Goal: Task Accomplishment & Management: Manage account settings

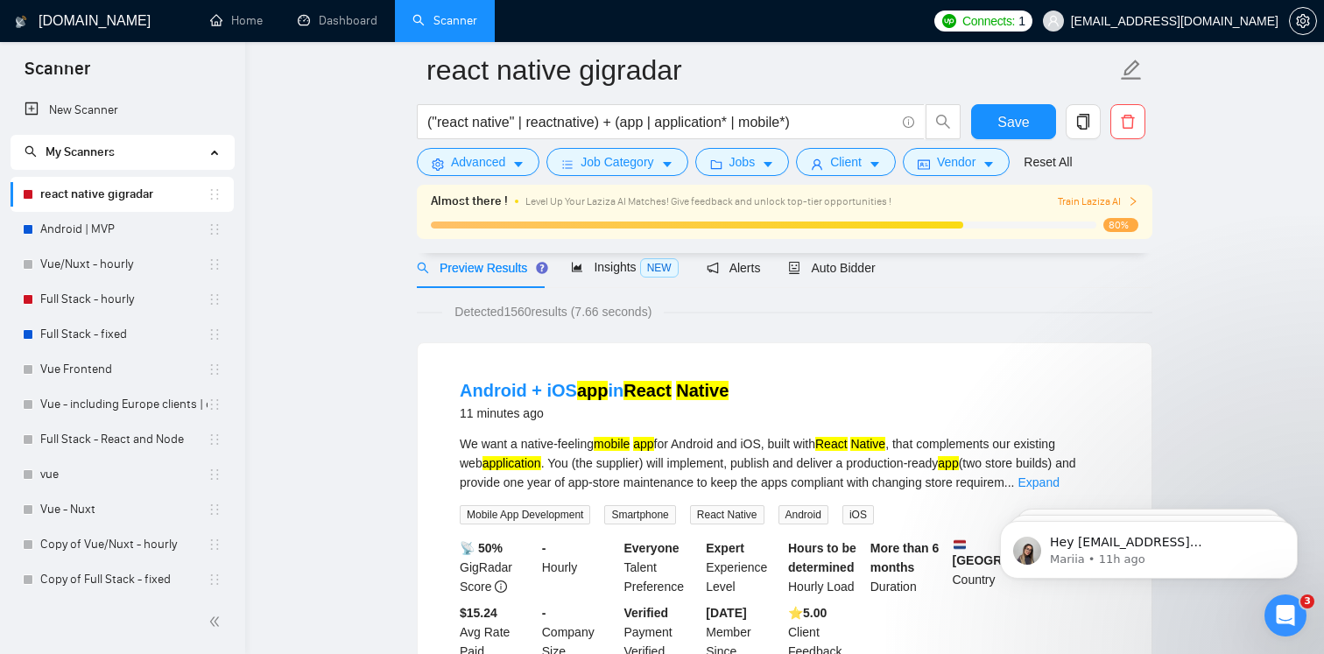
scroll to position [83, 0]
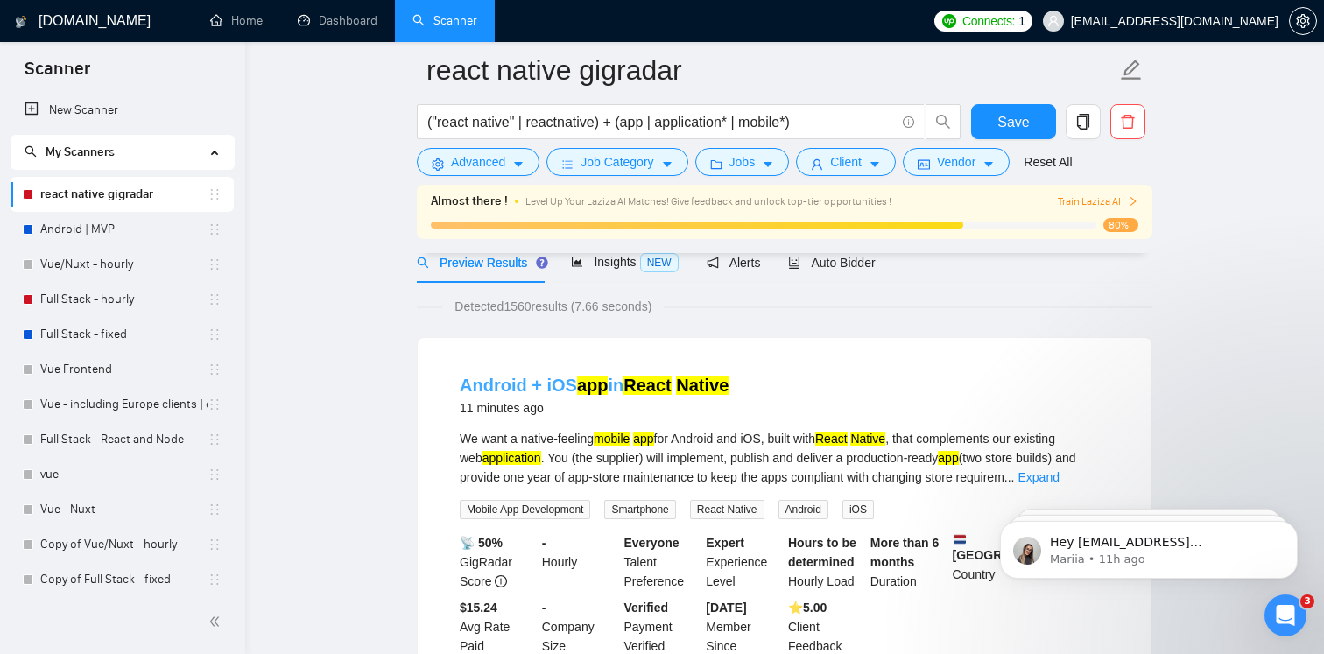
click at [603, 384] on mark "app" at bounding box center [593, 385] width 32 height 19
click at [840, 242] on div "Almost there ! Level Up Your Laziza AI Matches! Give feedback and unlock top-ti…" at bounding box center [785, 219] width 736 height 68
click at [847, 269] on div "Auto Bidder" at bounding box center [831, 262] width 87 height 19
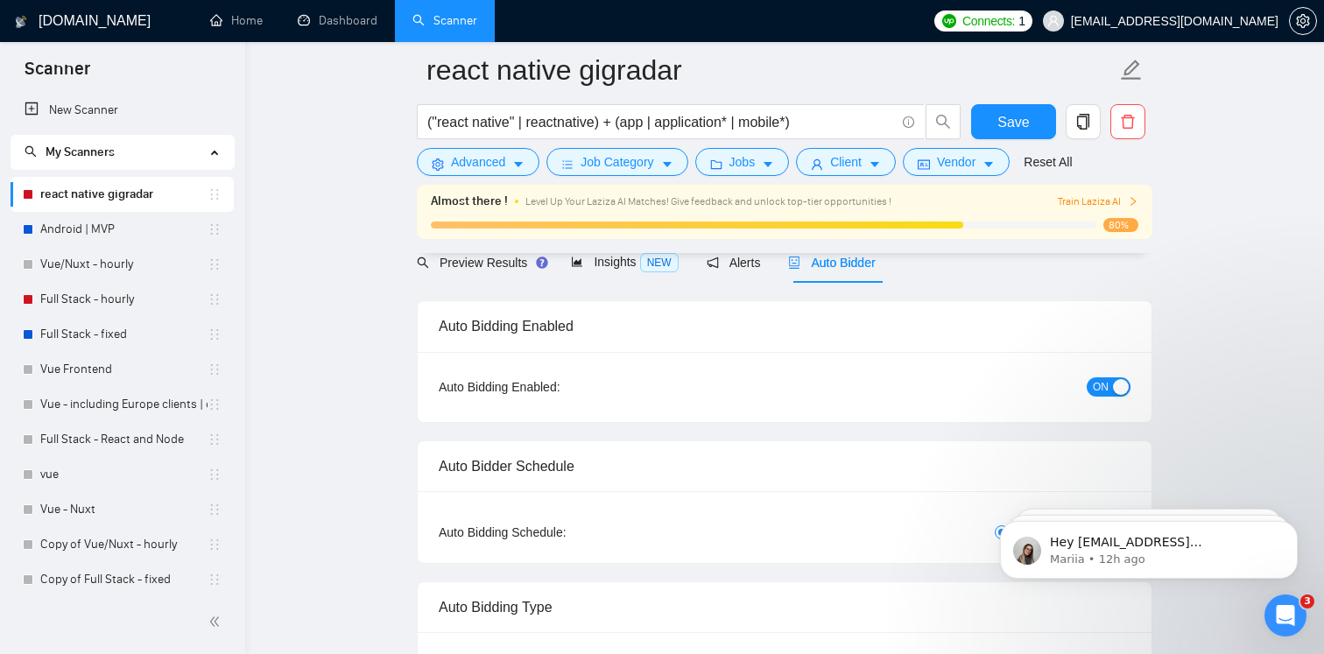
checkbox input "true"
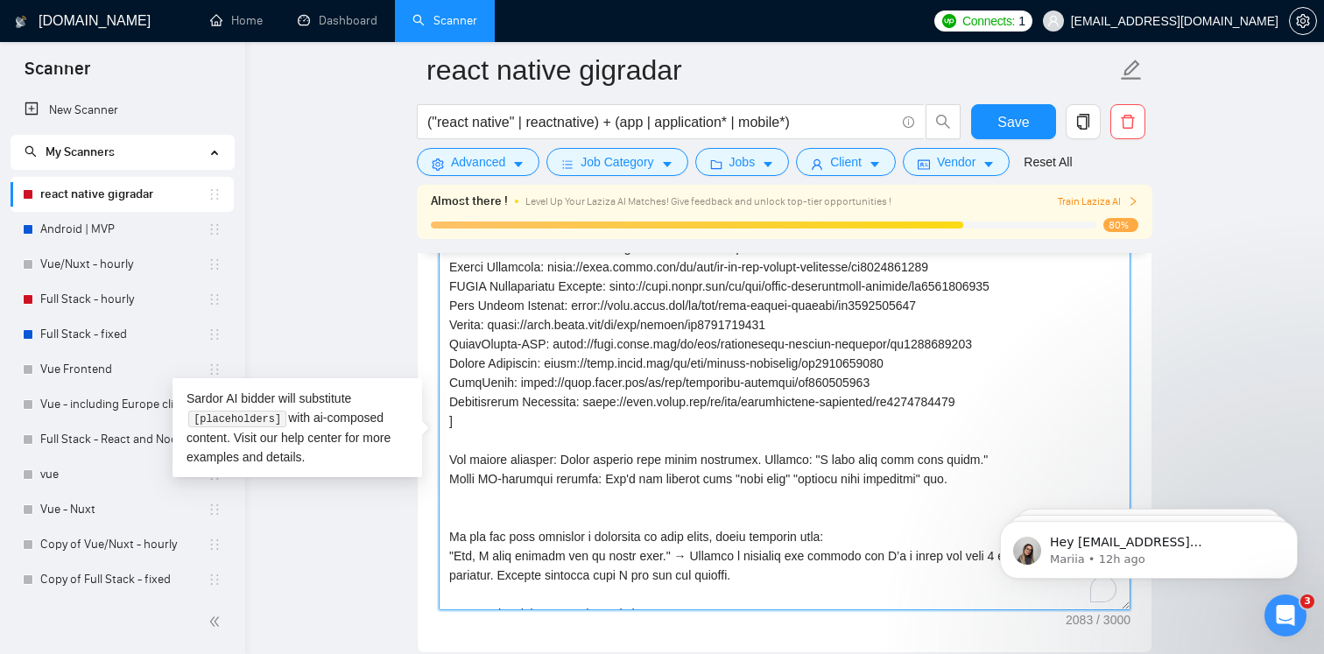
scroll to position [2, 0]
click at [466, 450] on textarea "Cover letter template:" at bounding box center [785, 413] width 692 height 394
drag, startPoint x: 466, startPoint y: 450, endPoint x: 454, endPoint y: 339, distance: 111.9
click at [454, 339] on textarea "Cover letter template:" at bounding box center [785, 413] width 692 height 394
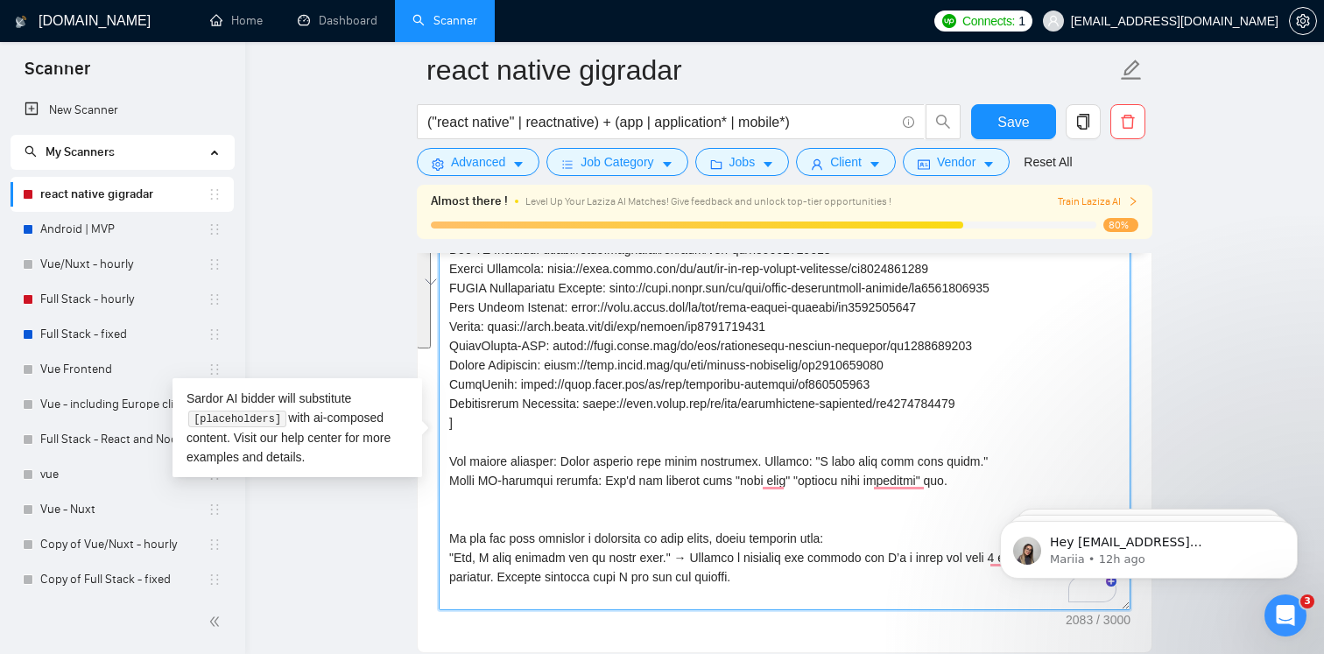
click at [540, 418] on textarea "Cover letter template:" at bounding box center [785, 413] width 692 height 394
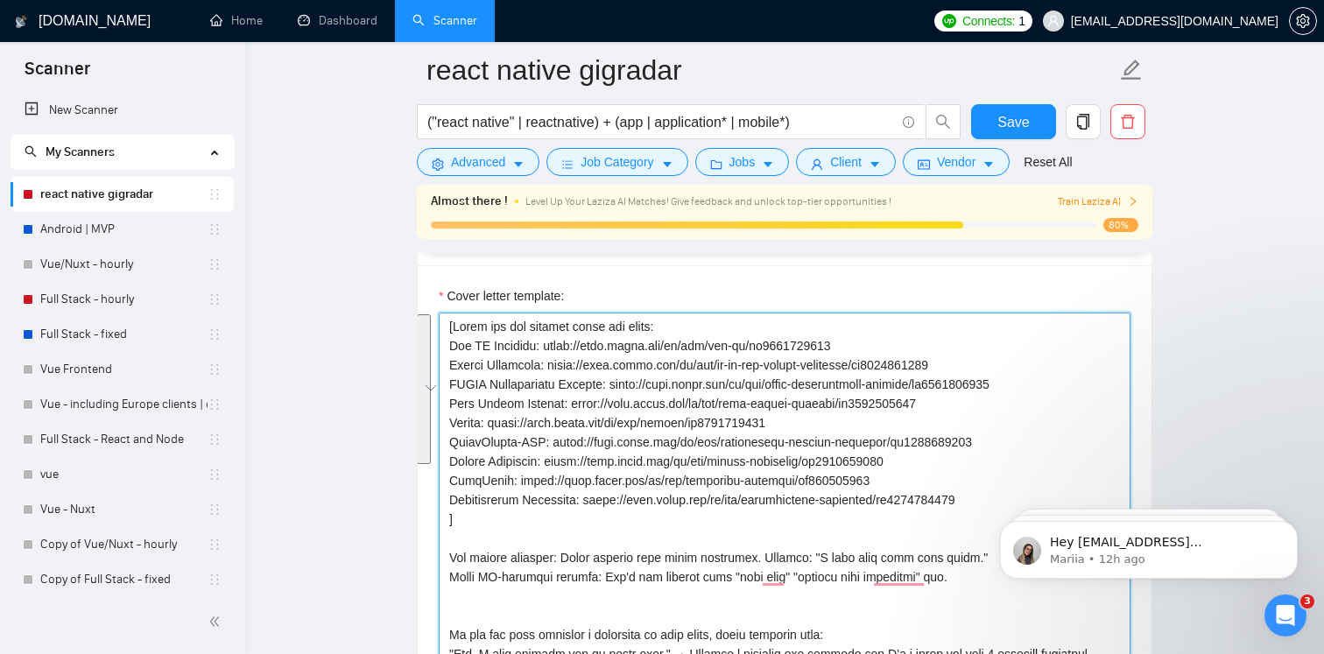
scroll to position [2060, 0]
drag, startPoint x: 461, startPoint y: 458, endPoint x: 441, endPoint y: 362, distance: 98.4
click at [441, 361] on div "Cover Letter Options Cover letter template:" at bounding box center [785, 484] width 736 height 535
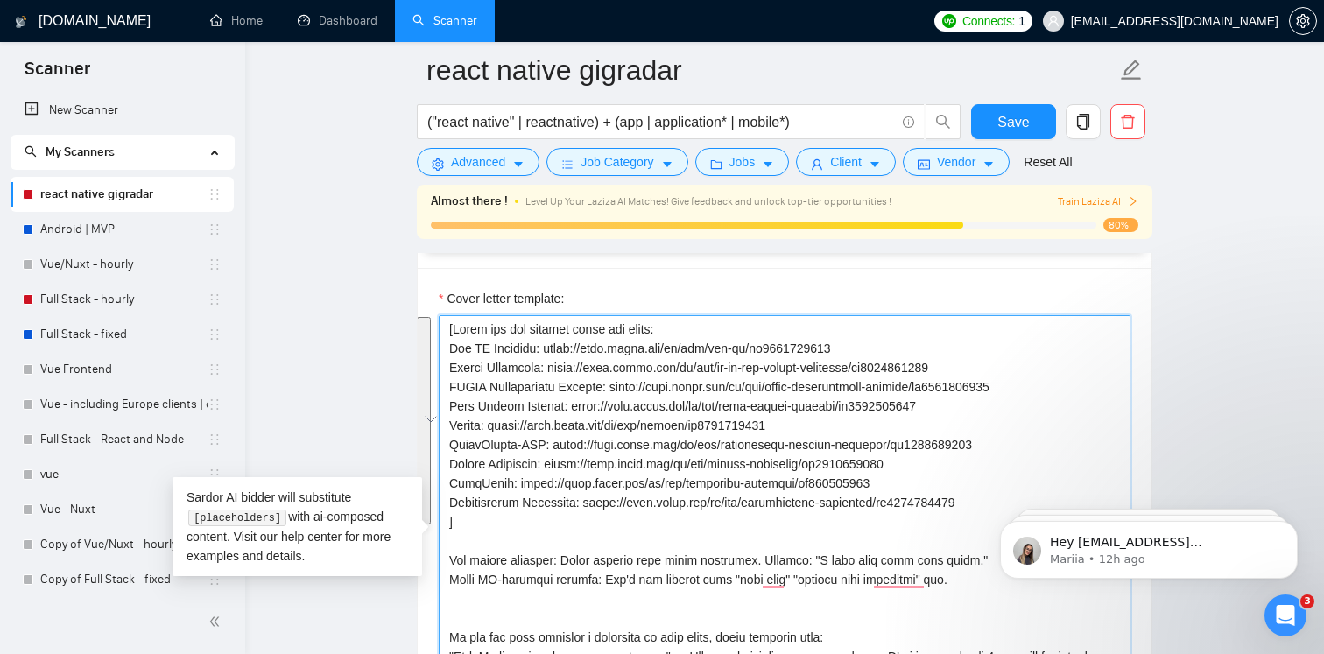
click at [666, 436] on textarea "Cover letter template:" at bounding box center [785, 512] width 692 height 394
drag, startPoint x: 798, startPoint y: 456, endPoint x: 580, endPoint y: 450, distance: 218.1
click at [580, 450] on textarea "Cover letter template:" at bounding box center [785, 512] width 692 height 394
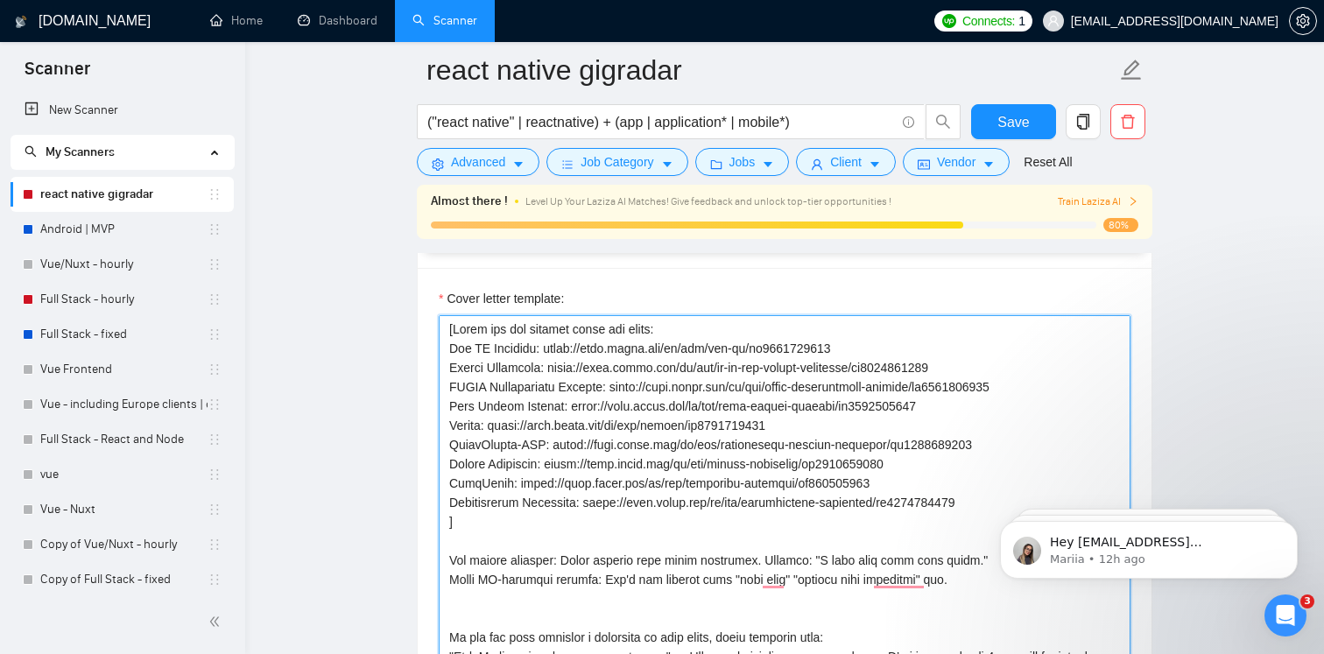
click at [580, 450] on textarea "Cover letter template:" at bounding box center [785, 512] width 692 height 394
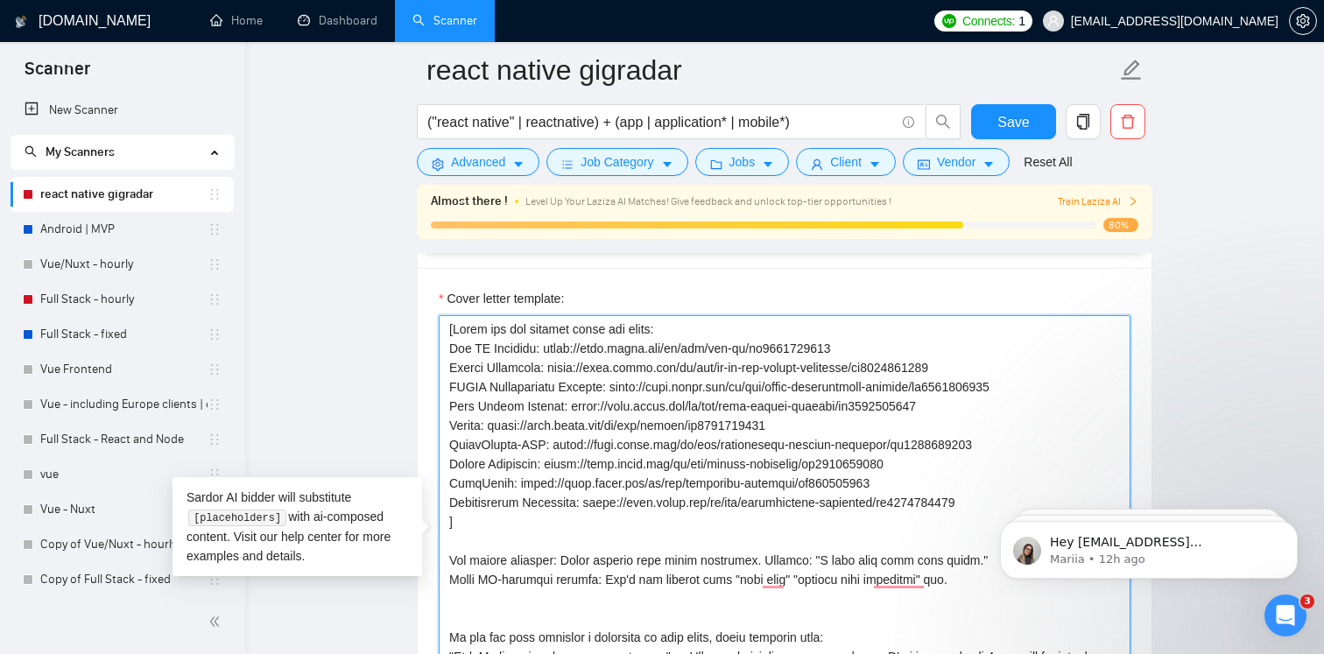
click at [794, 450] on textarea "Cover letter template:" at bounding box center [785, 512] width 692 height 394
drag, startPoint x: 800, startPoint y: 450, endPoint x: 494, endPoint y: 459, distance: 306.6
click at [494, 459] on textarea "Cover letter template:" at bounding box center [785, 512] width 692 height 394
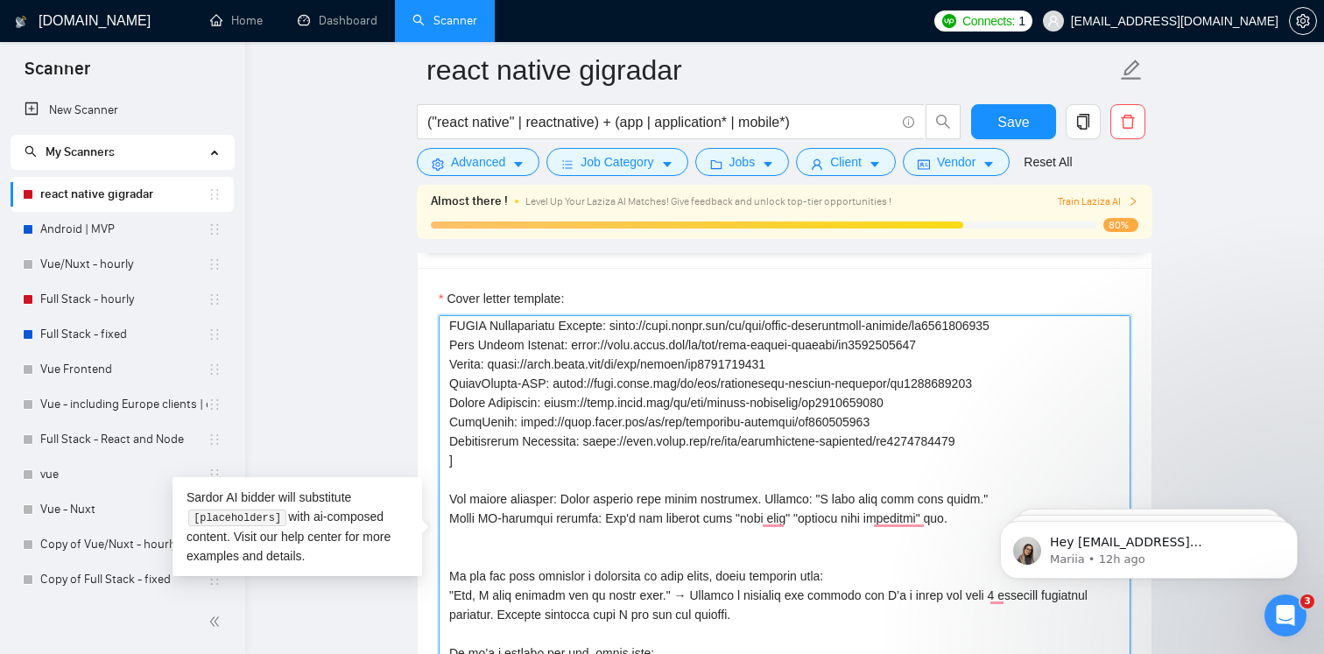
scroll to position [0, 0]
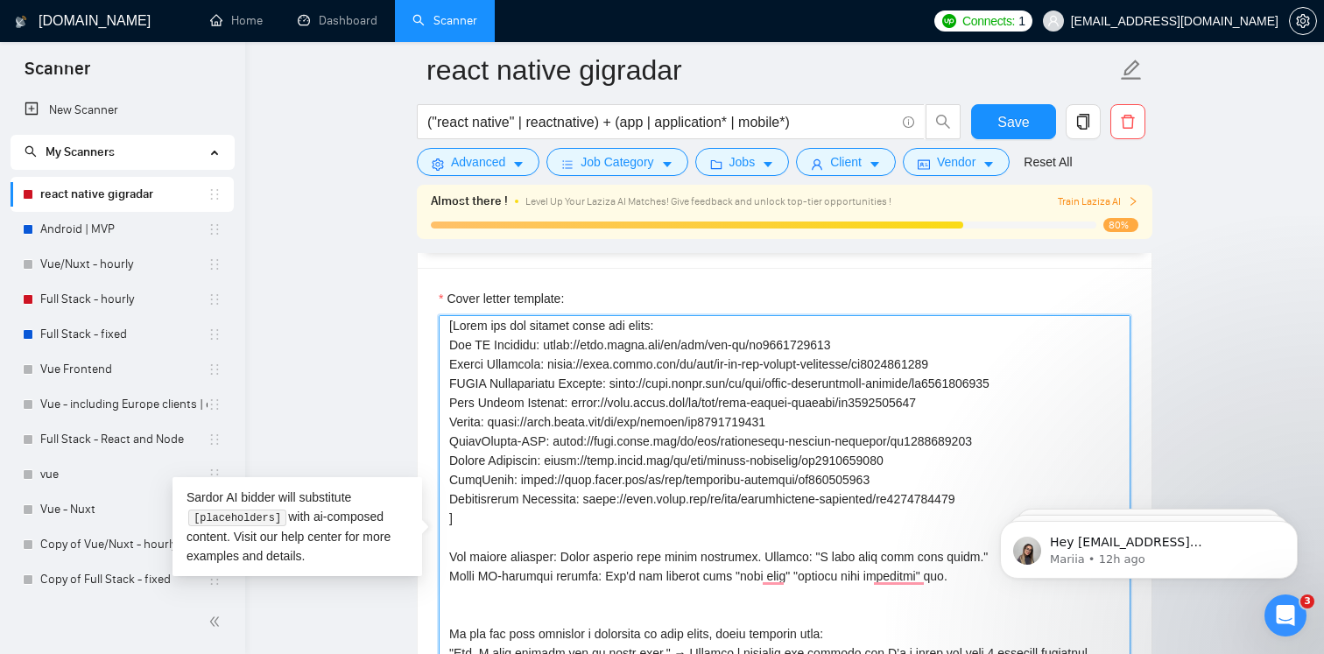
drag, startPoint x: 972, startPoint y: 389, endPoint x: 555, endPoint y: 395, distance: 416.9
click at [555, 395] on textarea "Cover letter template:" at bounding box center [785, 512] width 692 height 394
